Goal: Task Accomplishment & Management: Use online tool/utility

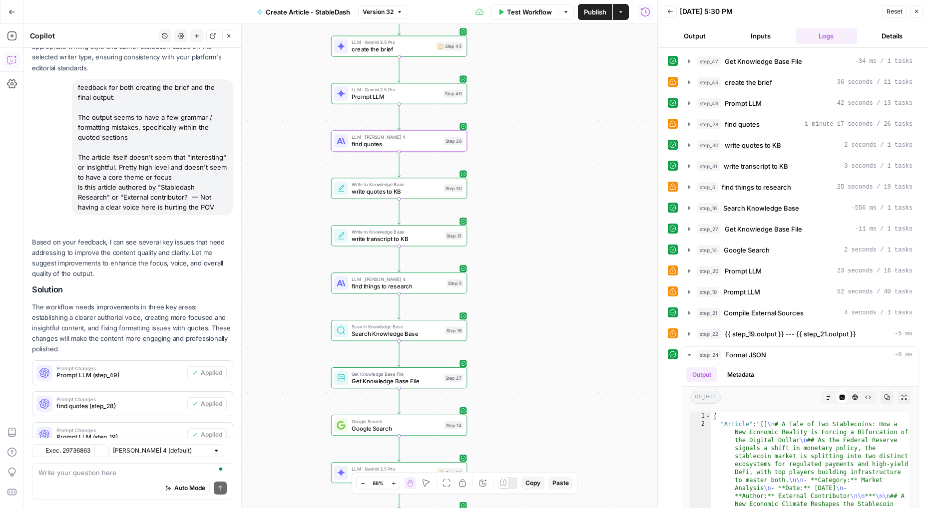
scroll to position [488, 0]
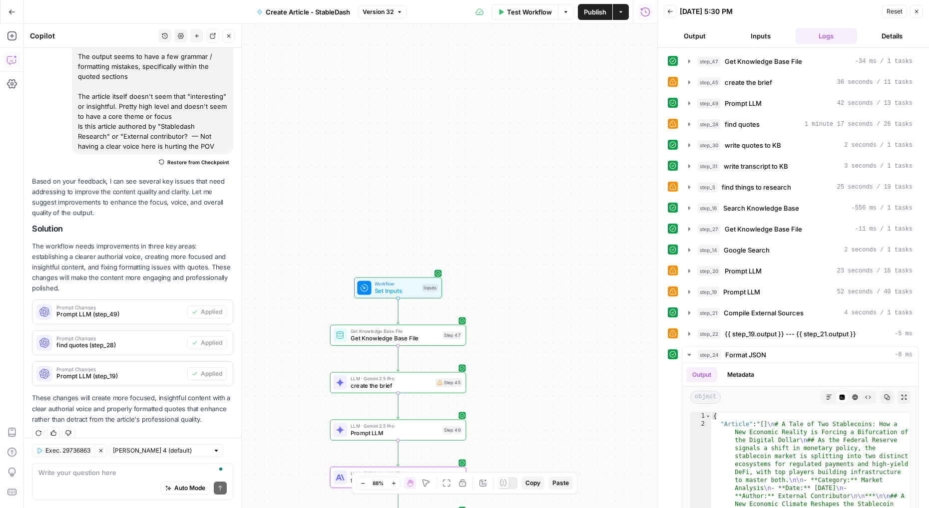
drag, startPoint x: 525, startPoint y: 117, endPoint x: 524, endPoint y: 453, distance: 336.0
click at [524, 453] on div "Workflow Set Inputs Inputs Get Knowledge Base File Get Knowledge Base File Step…" at bounding box center [340, 266] width 633 height 484
click at [399, 282] on span "Workflow" at bounding box center [395, 284] width 43 height 7
click at [399, 282] on div "Inputs Close transcript edit field Delete group brandkit (Optional) edit field …" at bounding box center [457, 266] width 399 height 484
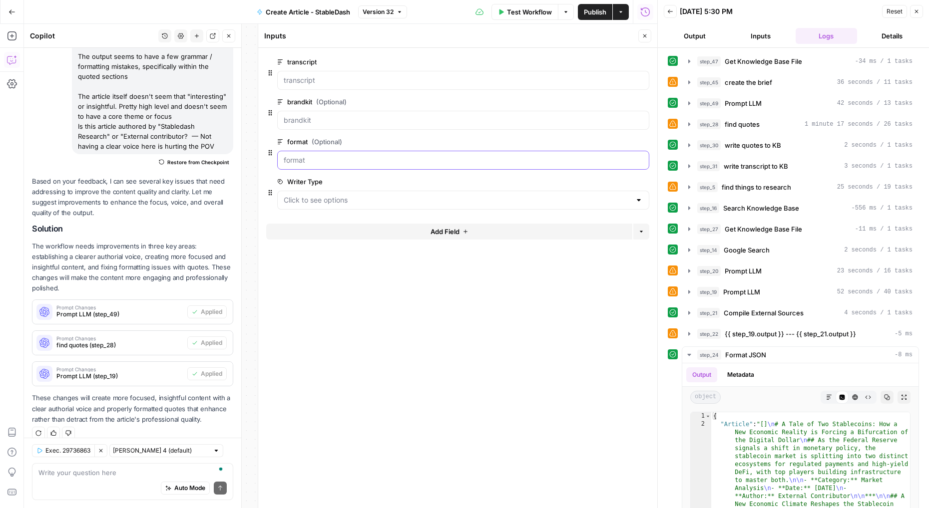
click at [353, 164] on input "format (Optional)" at bounding box center [463, 160] width 359 height 10
click at [615, 140] on span "edit field" at bounding box center [612, 142] width 22 height 8
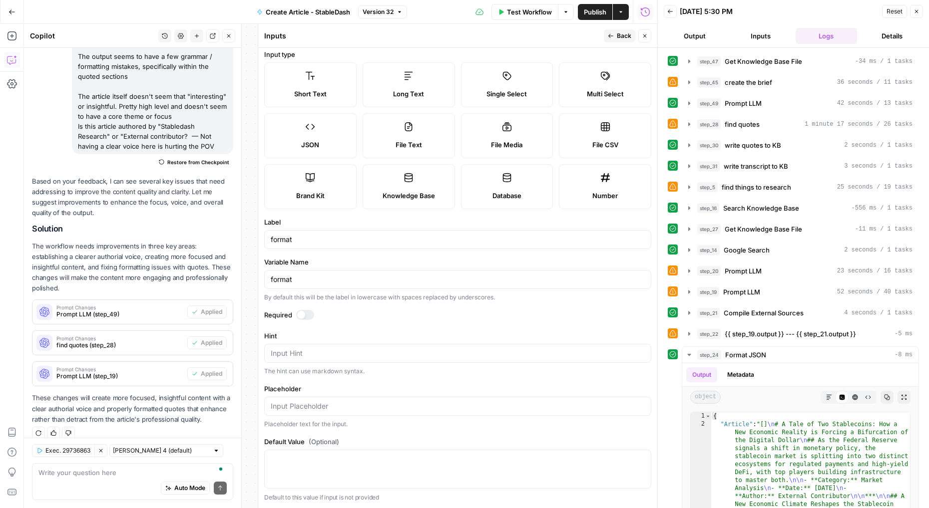
scroll to position [0, 0]
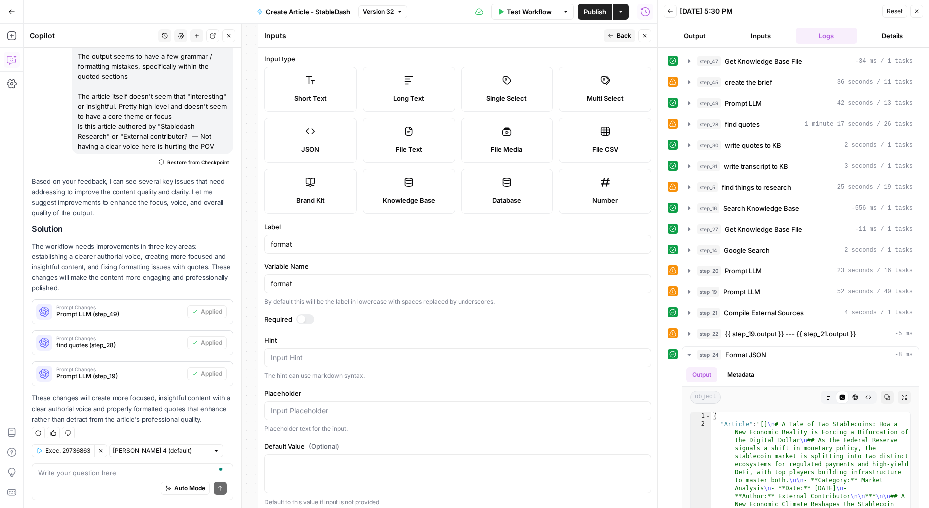
click at [613, 40] on button "Back" at bounding box center [619, 35] width 31 height 13
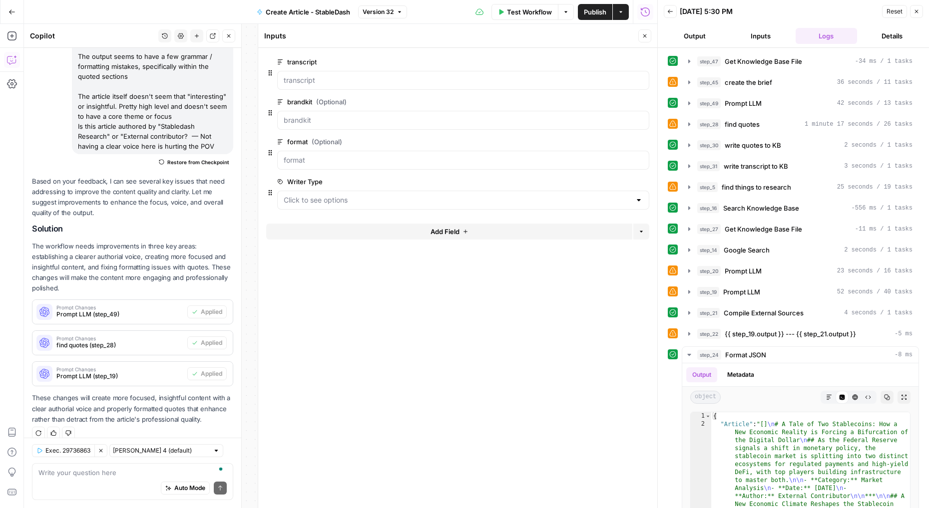
click at [519, 205] on div at bounding box center [463, 200] width 372 height 19
click at [369, 202] on Type "Writer Type" at bounding box center [457, 200] width 347 height 10
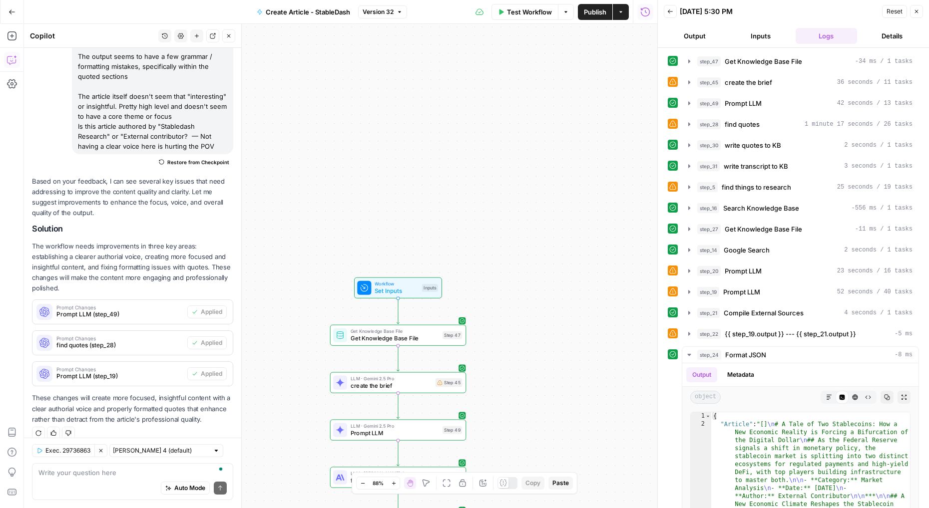
click at [379, 286] on span "Workflow" at bounding box center [395, 284] width 43 height 7
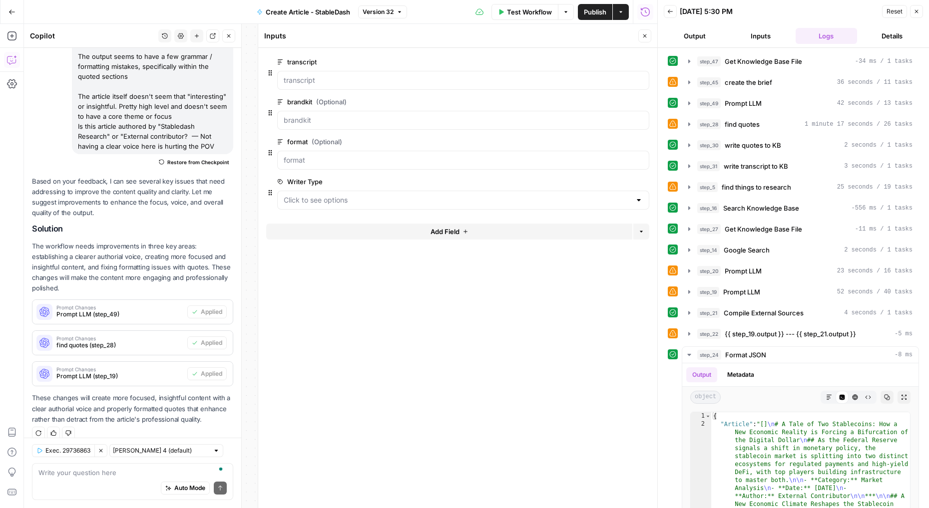
click at [615, 185] on span "edit field" at bounding box center [612, 182] width 22 height 8
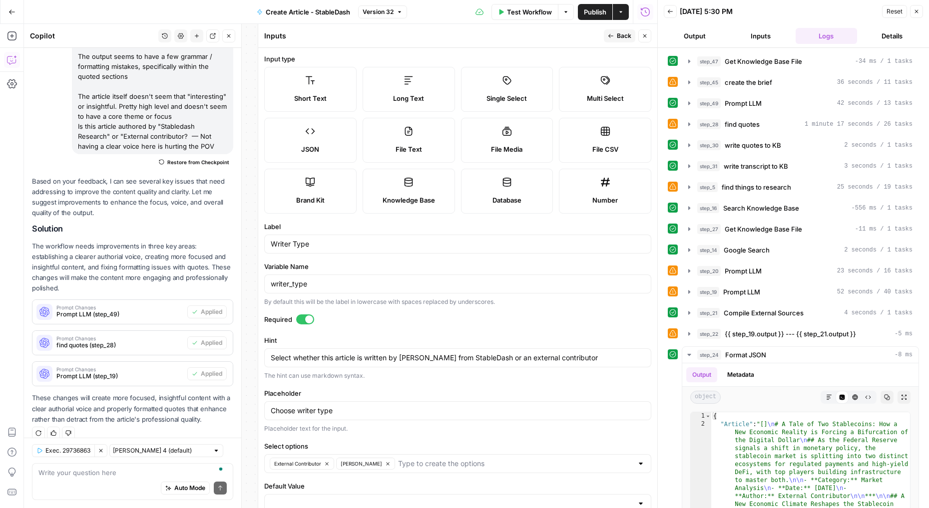
click at [306, 321] on div at bounding box center [309, 319] width 8 height 8
click at [623, 37] on span "Back" at bounding box center [624, 35] width 14 height 9
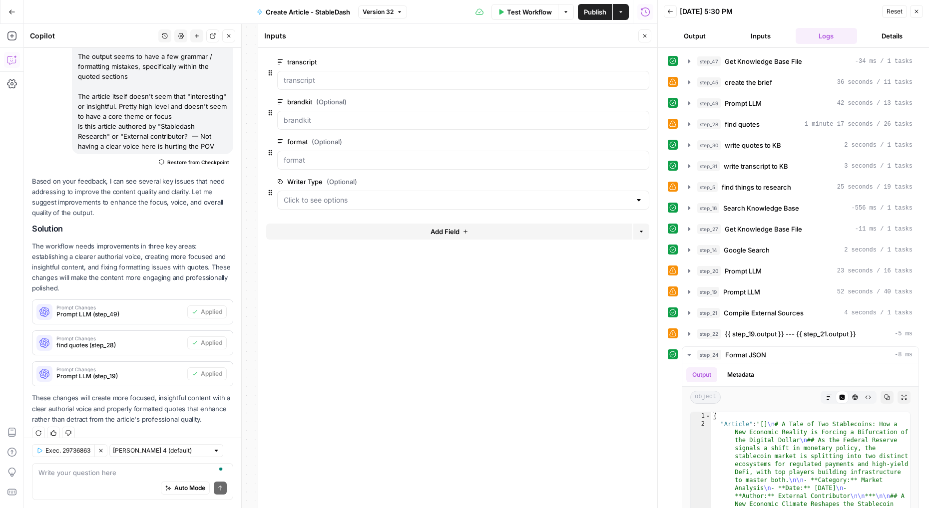
click at [600, 10] on span "Publish" at bounding box center [595, 12] width 22 height 10
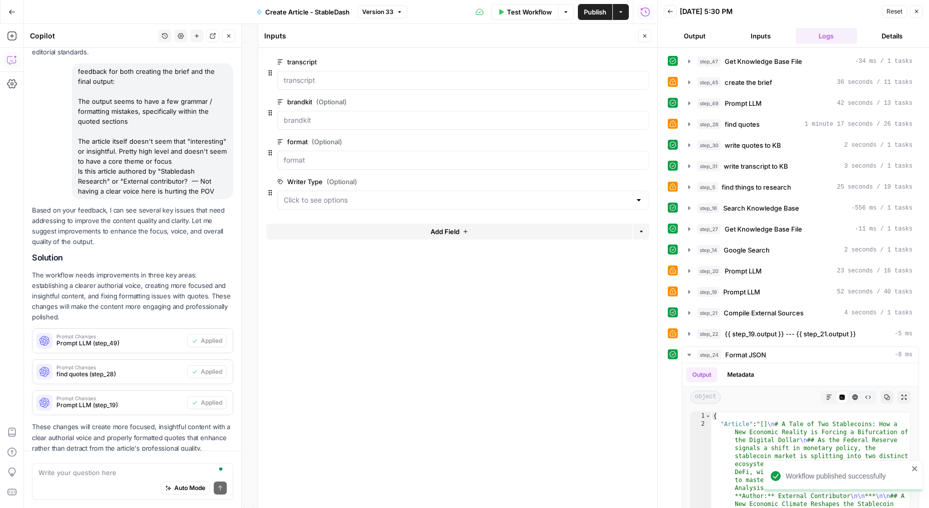
scroll to position [488, 0]
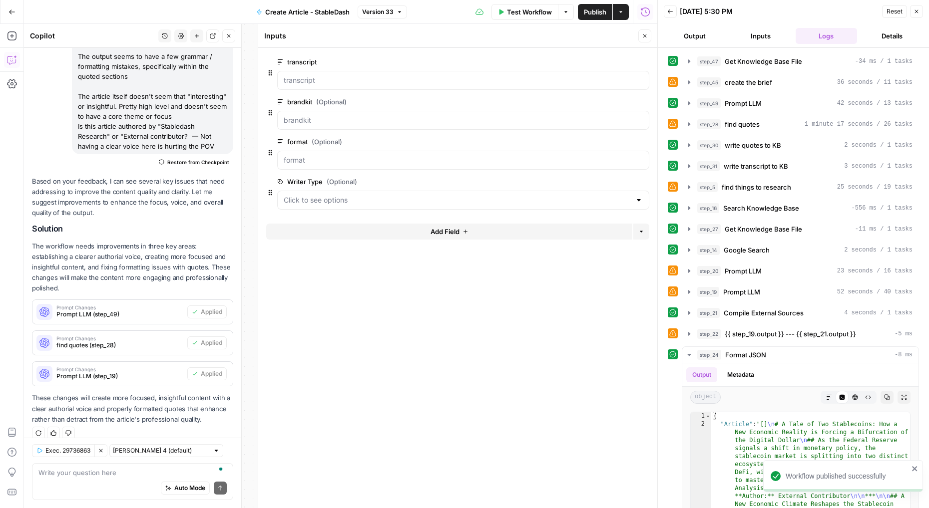
click at [599, 11] on span "Publish" at bounding box center [595, 12] width 22 height 10
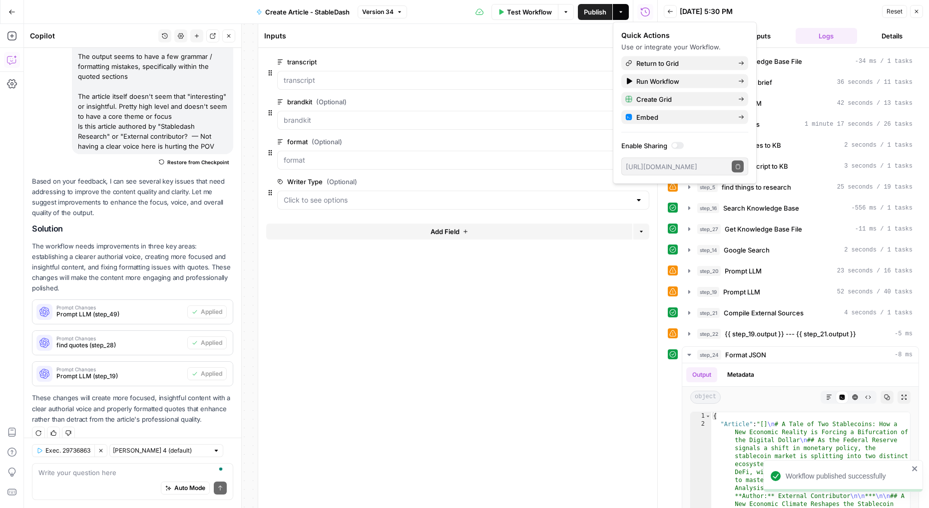
click at [488, 377] on form "transcript edit field Delete group brandkit (Optional) edit field Delete group …" at bounding box center [457, 278] width 399 height 460
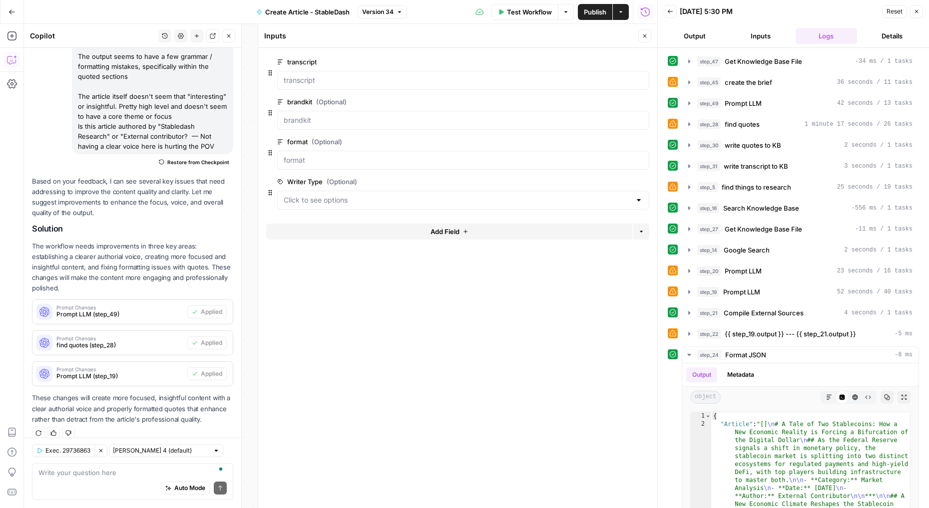
click at [567, 167] on div at bounding box center [463, 160] width 372 height 19
click at [617, 143] on span "edit field" at bounding box center [612, 142] width 22 height 8
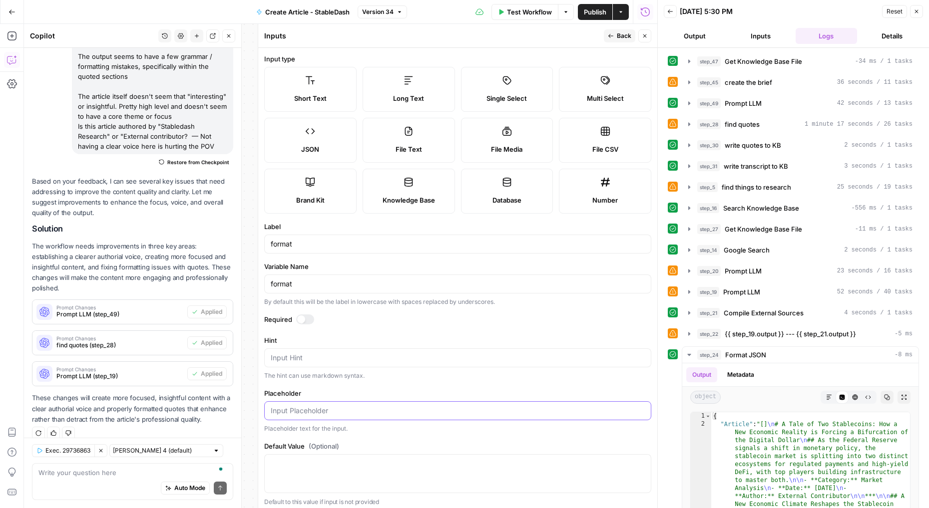
click at [432, 411] on input "Placeholder" at bounding box center [458, 411] width 374 height 10
click at [626, 33] on span "Back" at bounding box center [624, 35] width 14 height 9
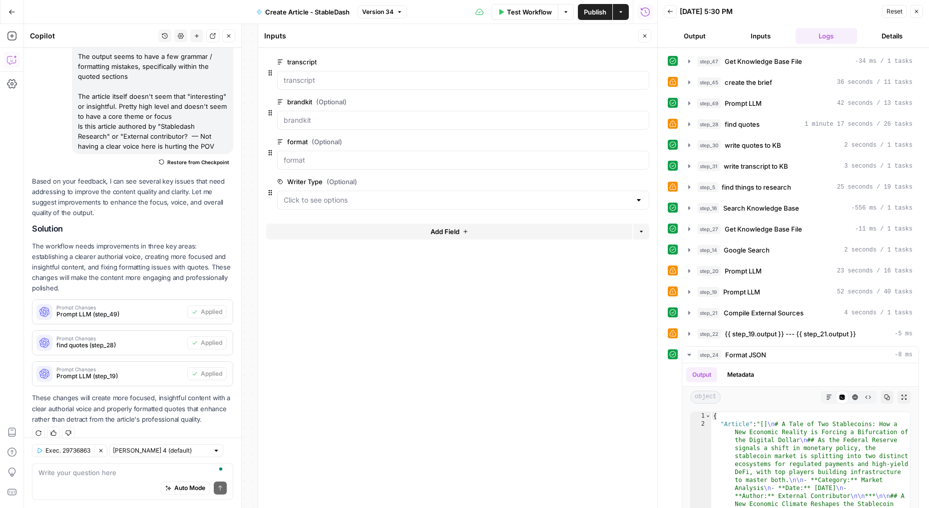
click at [670, 9] on icon "button" at bounding box center [670, 11] width 6 height 6
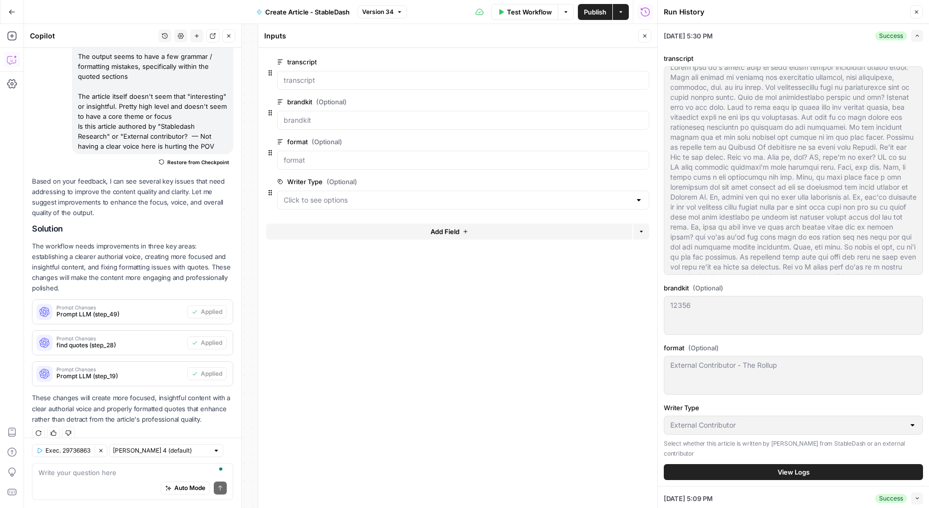
scroll to position [0, 0]
click at [916, 37] on icon "button" at bounding box center [916, 35] width 5 height 5
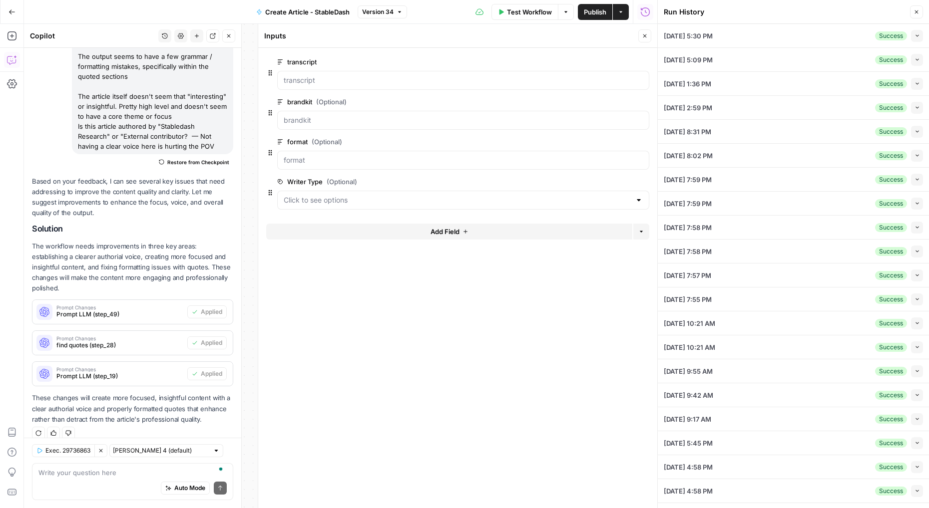
click at [919, 13] on button "Close" at bounding box center [916, 11] width 13 height 13
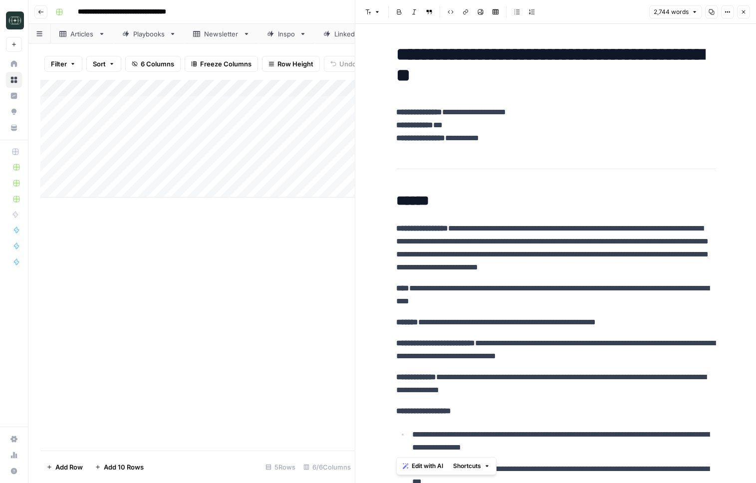
scroll to position [147, 0]
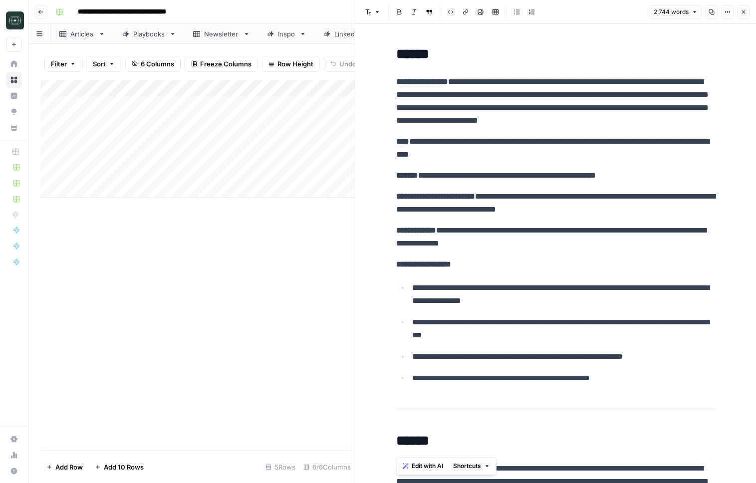
click at [741, 8] on button "Close" at bounding box center [743, 11] width 13 height 13
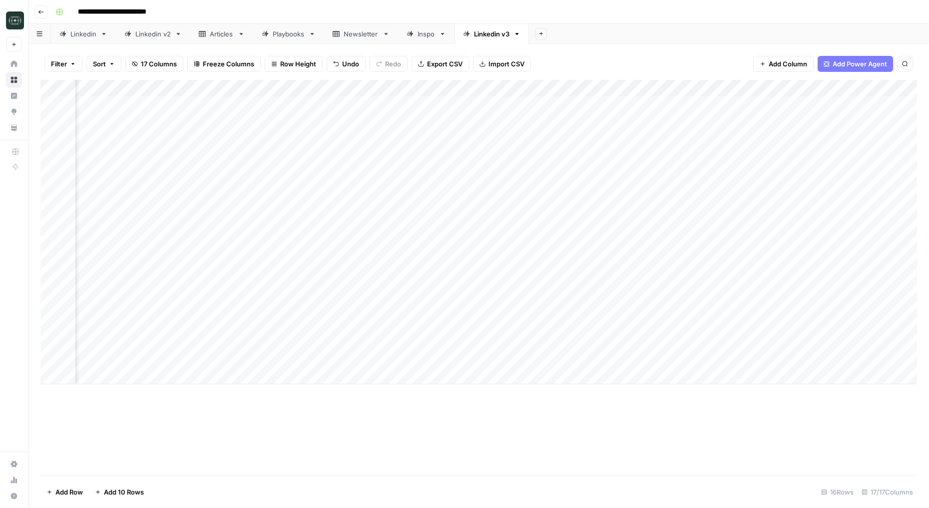
scroll to position [0, 997]
